Goal: Task Accomplishment & Management: Use online tool/utility

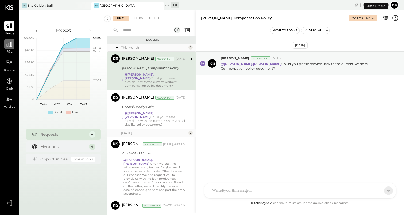
click at [9, 44] on icon at bounding box center [9, 44] width 7 height 7
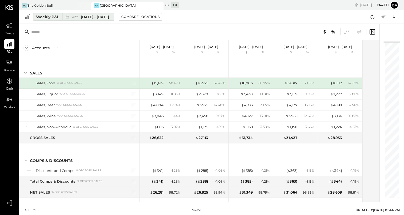
click at [34, 19] on button "Weekly P&L W37 [DATE] - [DATE]" at bounding box center [73, 16] width 81 height 7
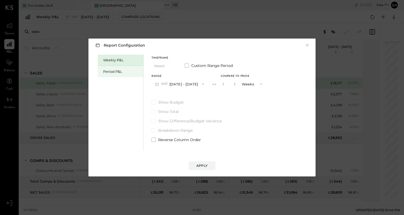
click at [113, 73] on div "Period P&L" at bounding box center [121, 71] width 37 height 5
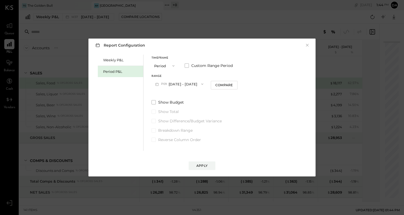
click at [160, 84] on icon "button" at bounding box center [157, 84] width 6 height 6
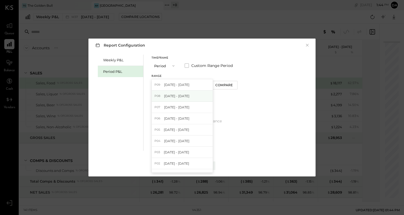
click at [161, 97] on span "P08" at bounding box center [158, 96] width 7 height 4
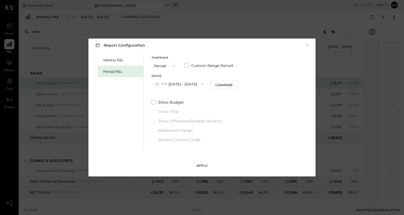
click at [201, 165] on div "Apply" at bounding box center [202, 165] width 11 height 5
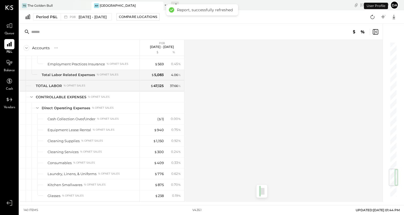
scroll to position [1160, 0]
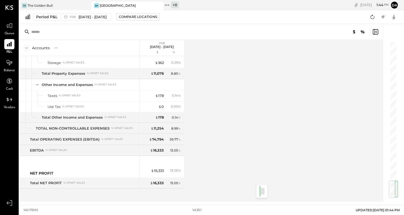
drag, startPoint x: 392, startPoint y: 49, endPoint x: 387, endPoint y: 205, distance: 156.3
click at [387, 205] on main "TG The Golden Bull [GEOGRAPHIC_DATA] + 0 Pinned Locations ( 2 ) The [GEOGRAPHIC…" at bounding box center [211, 107] width 385 height 215
click at [131, 190] on div "SALES Sales, Food % of GROSS SALES Sales, Liquor % of GROSS SALES Sales, Beer %…" at bounding box center [101, 129] width 165 height 146
click at [130, 190] on div "SALES Sales, Food % of GROSS SALES Sales, Liquor % of GROSS SALES Sales, Beer %…" at bounding box center [101, 129] width 165 height 146
click at [134, 192] on div "SALES Sales, Food % of GROSS SALES Sales, Liquor % of GROSS SALES Sales, Beer %…" at bounding box center [101, 129] width 165 height 146
